Goal: Task Accomplishment & Management: Use online tool/utility

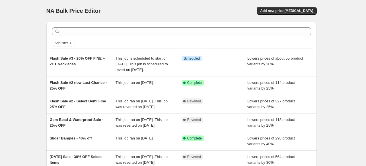
click at [72, 62] on span "Flash Sale #3 - 20% OFF FINE + 2CT Necklaces" at bounding box center [77, 61] width 55 height 10
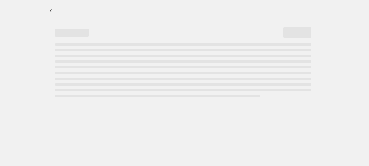
select select "percentage"
select select "inventory_quantity"
select select ">"
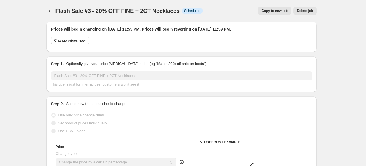
select select "tag"
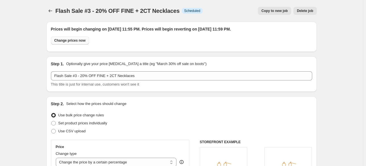
click at [71, 42] on span "Change prices now" at bounding box center [69, 40] width 31 height 5
radio input "true"
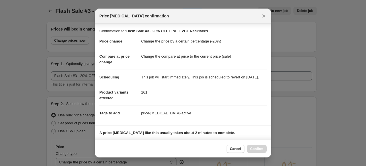
scroll to position [94, 0]
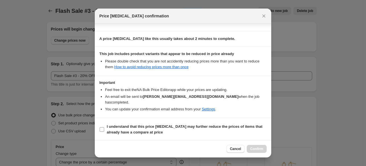
click at [133, 127] on b "I understand that this price [MEDICAL_DATA] may further reduce the prices of it…" at bounding box center [185, 129] width 156 height 10
click at [104, 127] on input "I understand that this price [MEDICAL_DATA] may further reduce the prices of it…" at bounding box center [102, 129] width 5 height 5
checkbox input "true"
click at [257, 149] on span "Confirm" at bounding box center [256, 148] width 13 height 5
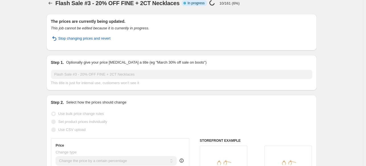
scroll to position [0, 0]
